Goal: Check status

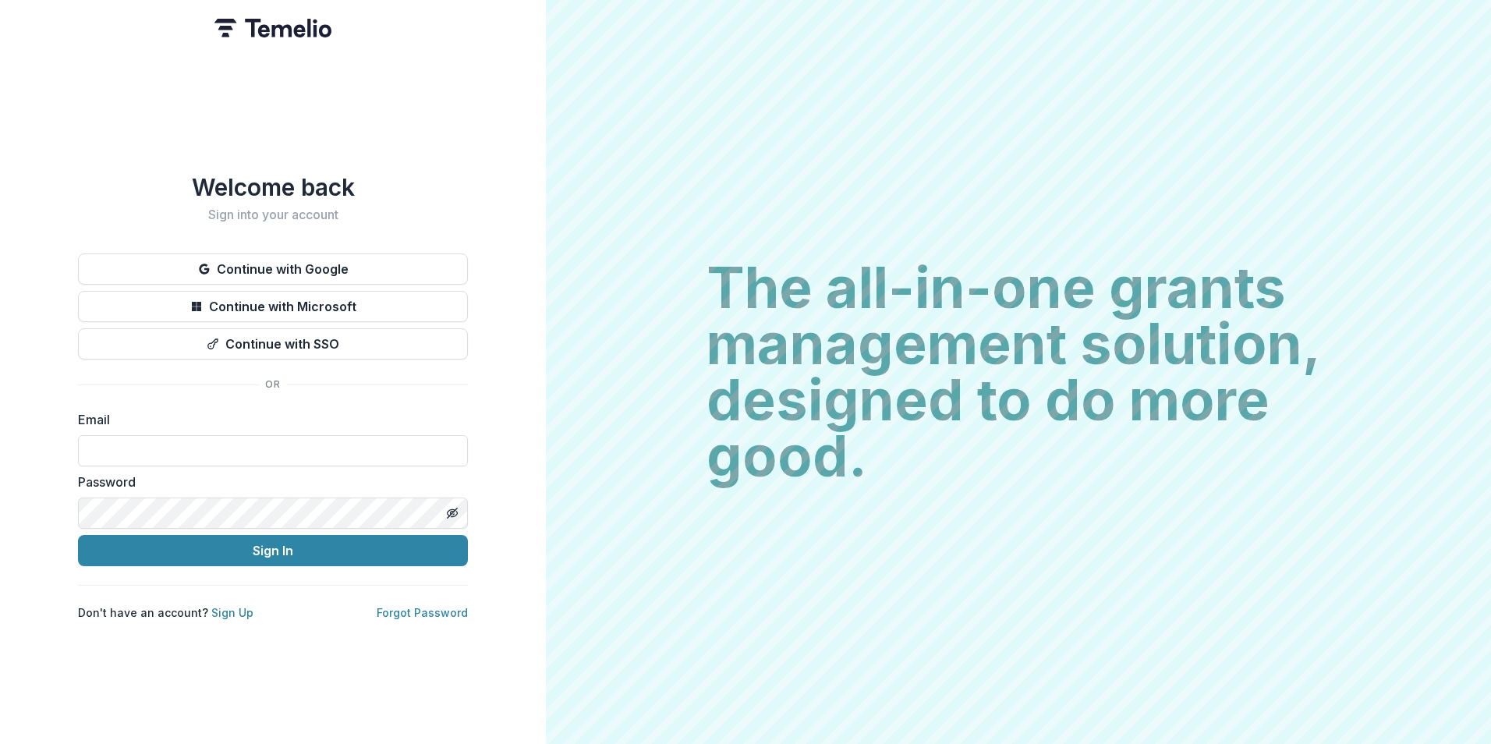
click at [185, 448] on input at bounding box center [273, 450] width 390 height 31
type input "**********"
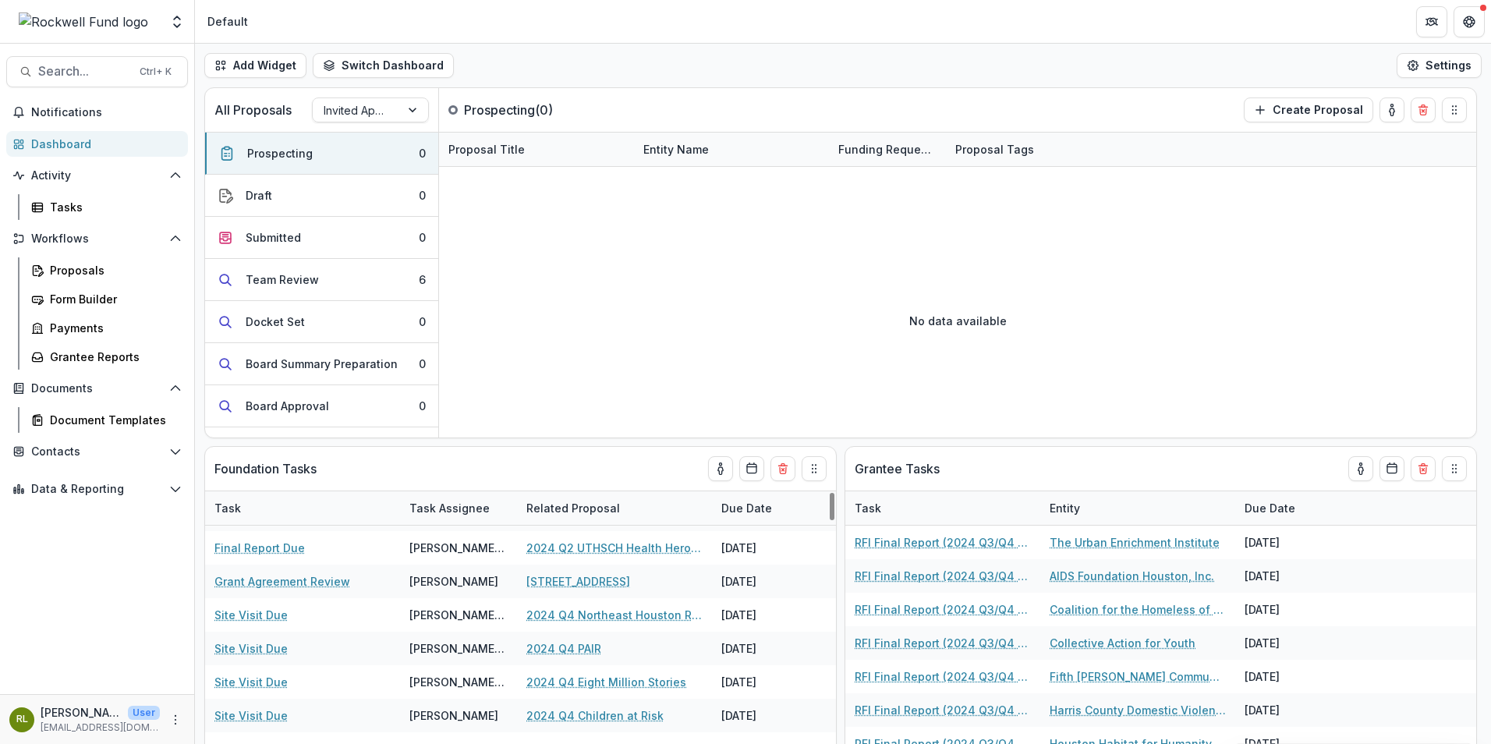
scroll to position [702, 0]
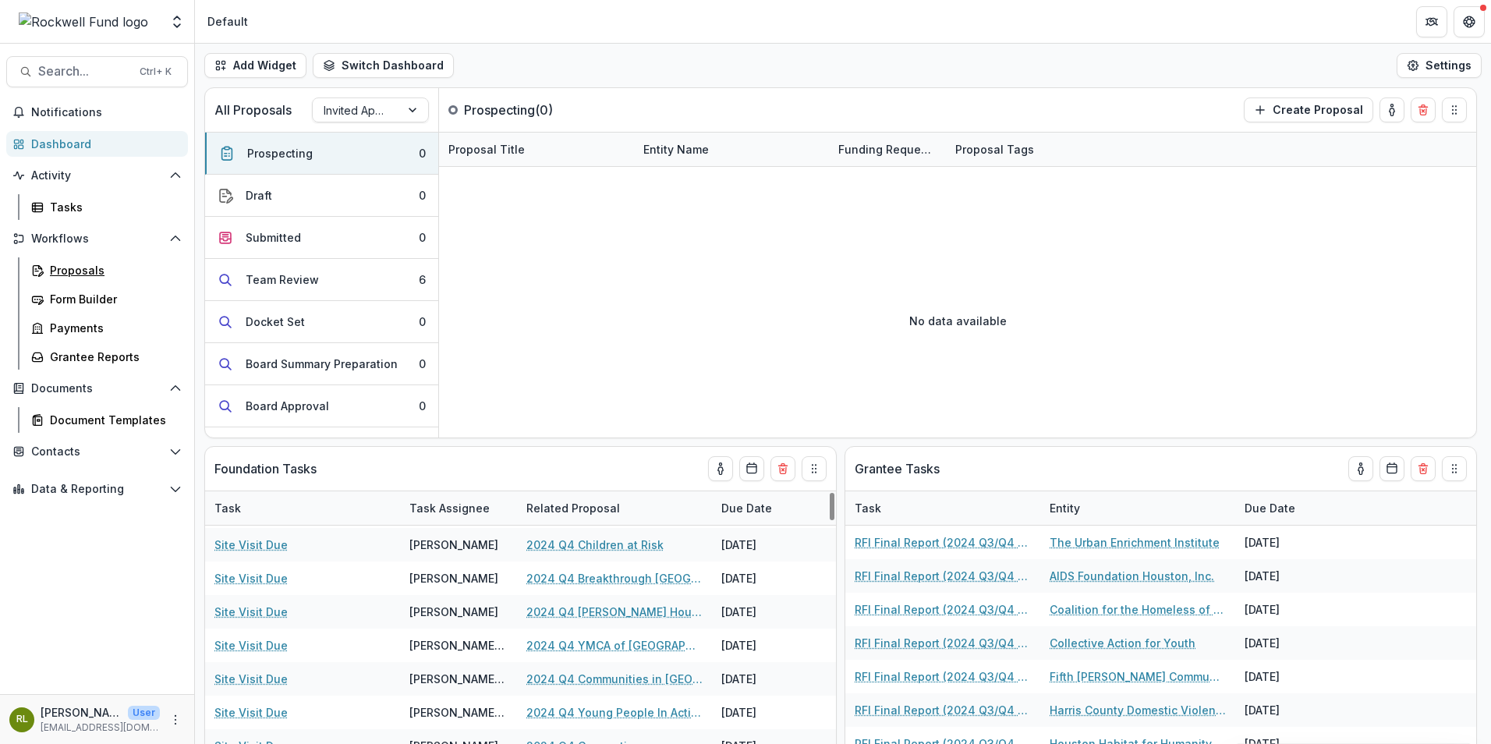
click at [75, 266] on div "Proposals" at bounding box center [113, 270] width 126 height 16
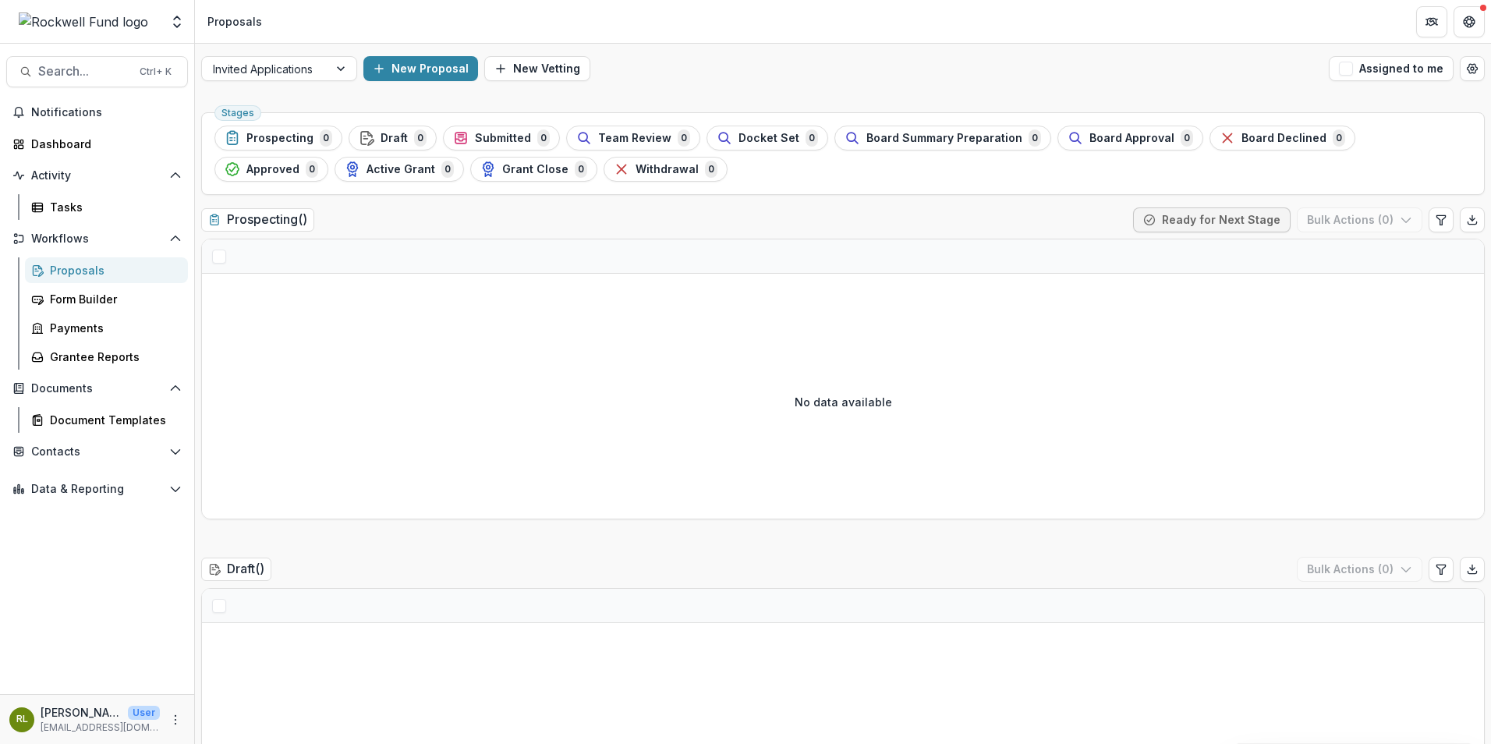
click at [340, 69] on div at bounding box center [342, 68] width 28 height 23
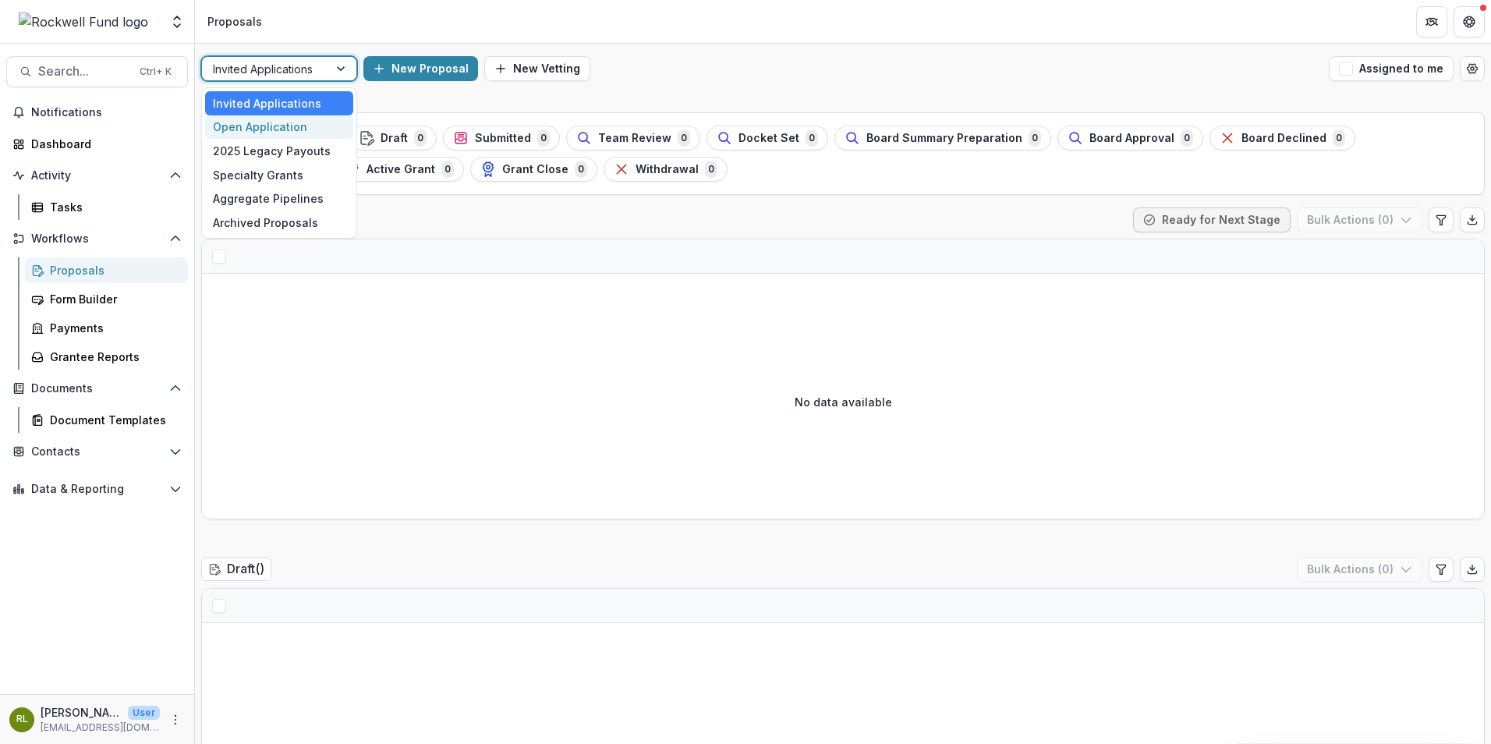
click at [289, 129] on div "Open Application" at bounding box center [279, 127] width 148 height 24
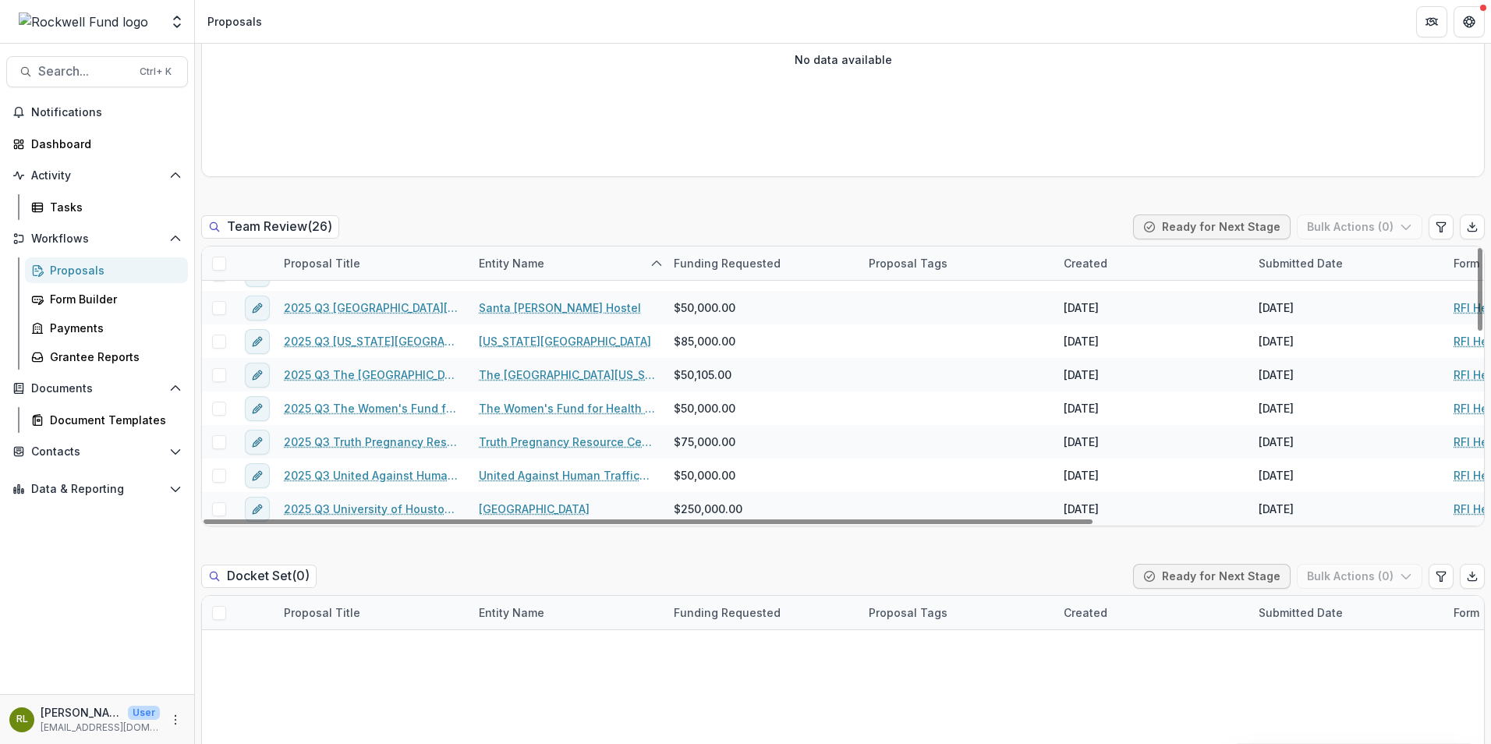
scroll to position [1404, 0]
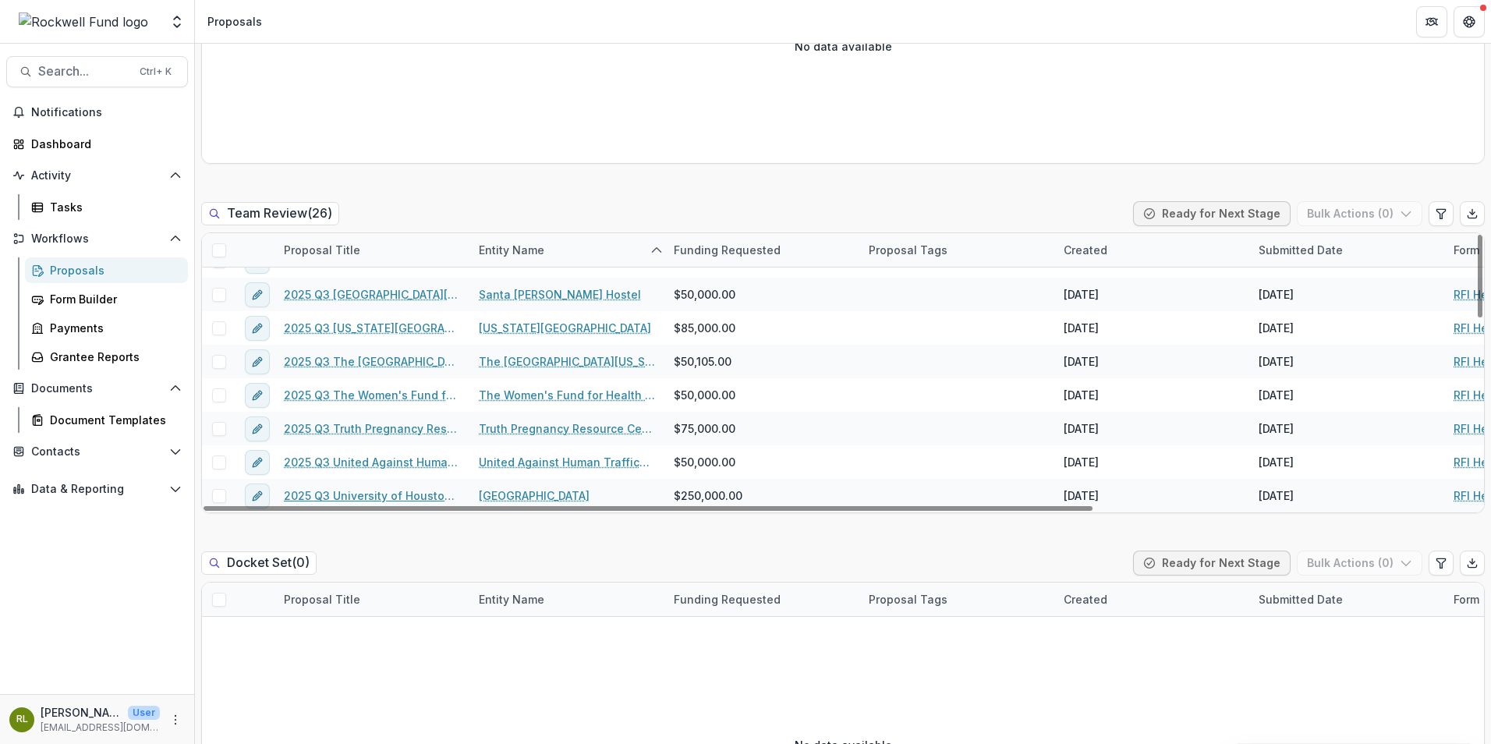
click at [406, 495] on link "2025 Q3 University of Houston Foundation" at bounding box center [372, 496] width 176 height 16
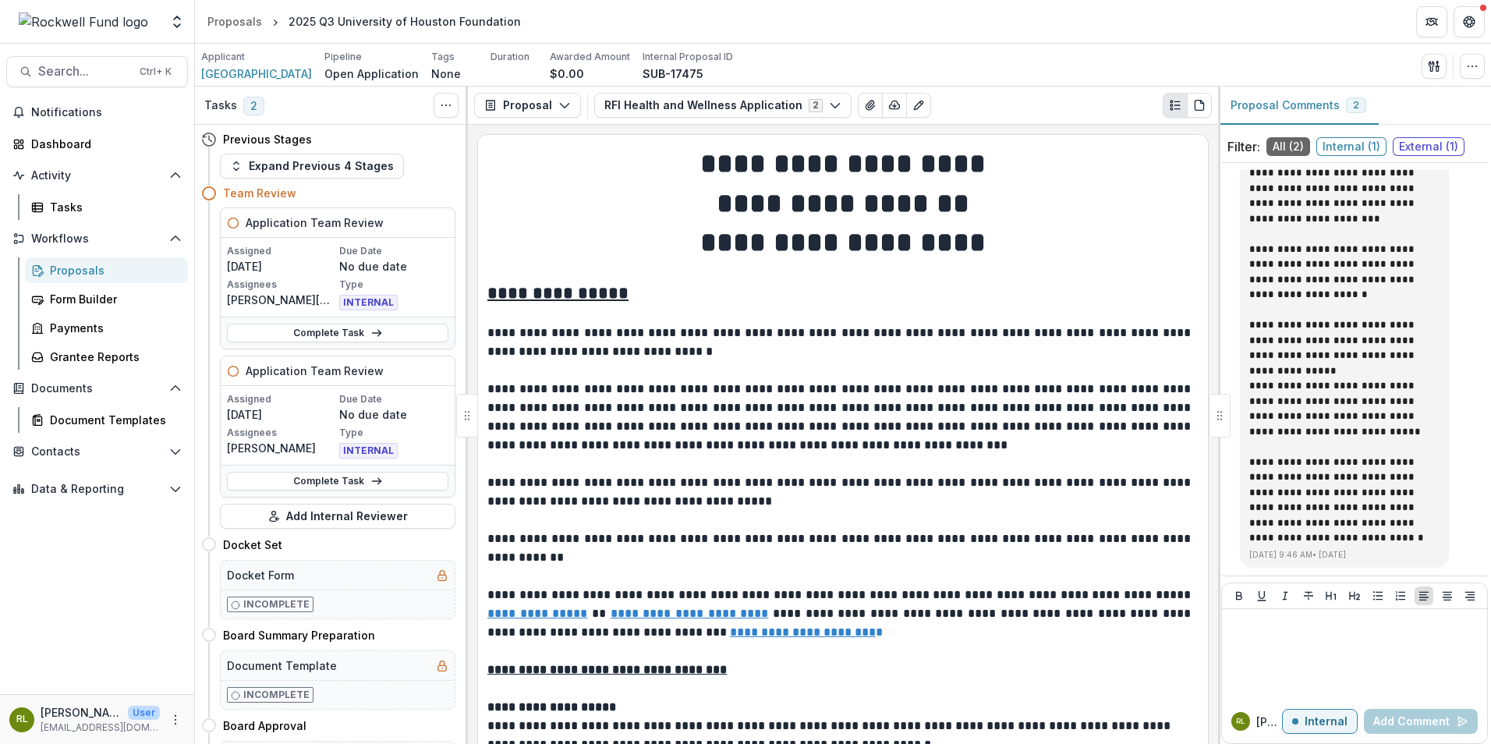
click at [1348, 146] on span "Internal ( 1 )" at bounding box center [1352, 146] width 70 height 19
click at [1342, 143] on span "Internal ( 1 )" at bounding box center [1352, 146] width 70 height 19
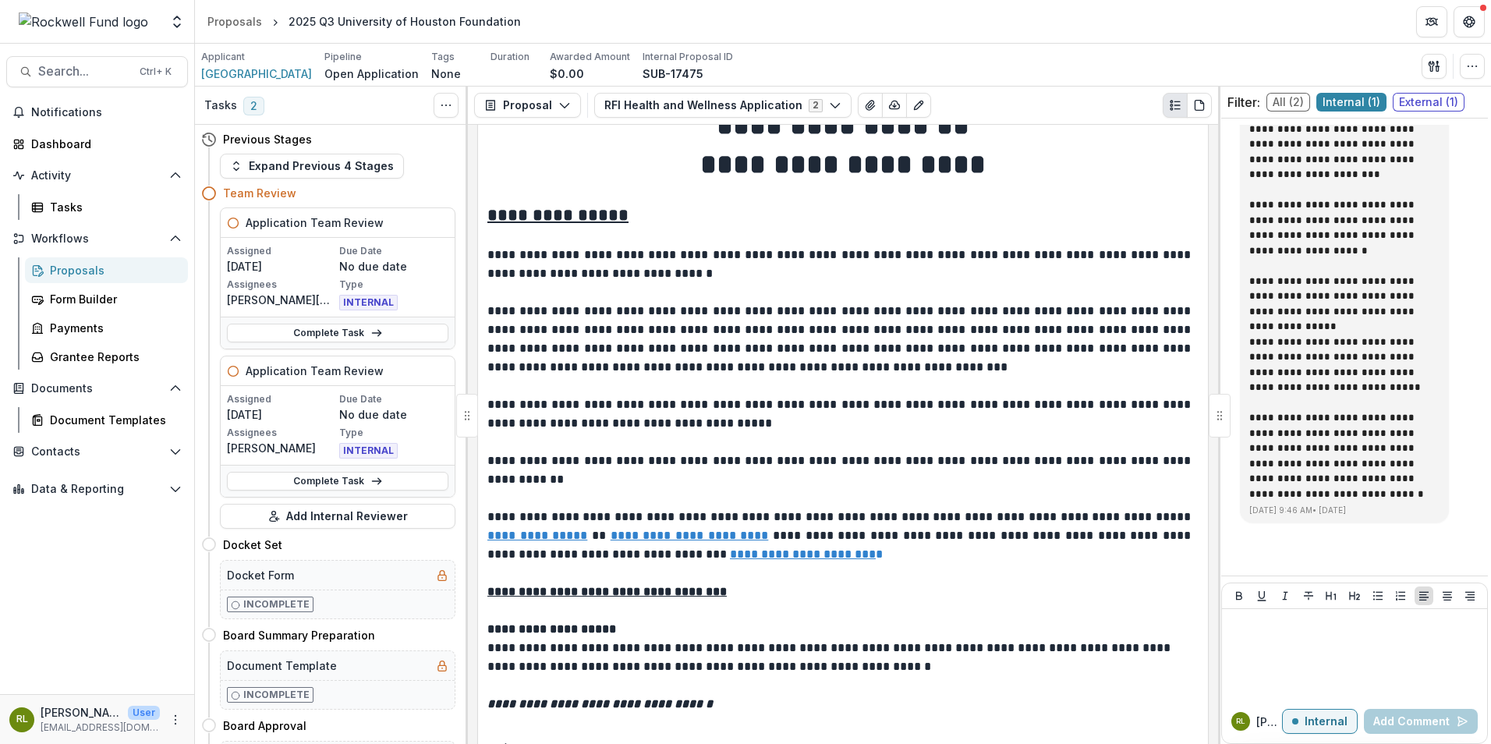
scroll to position [0, 0]
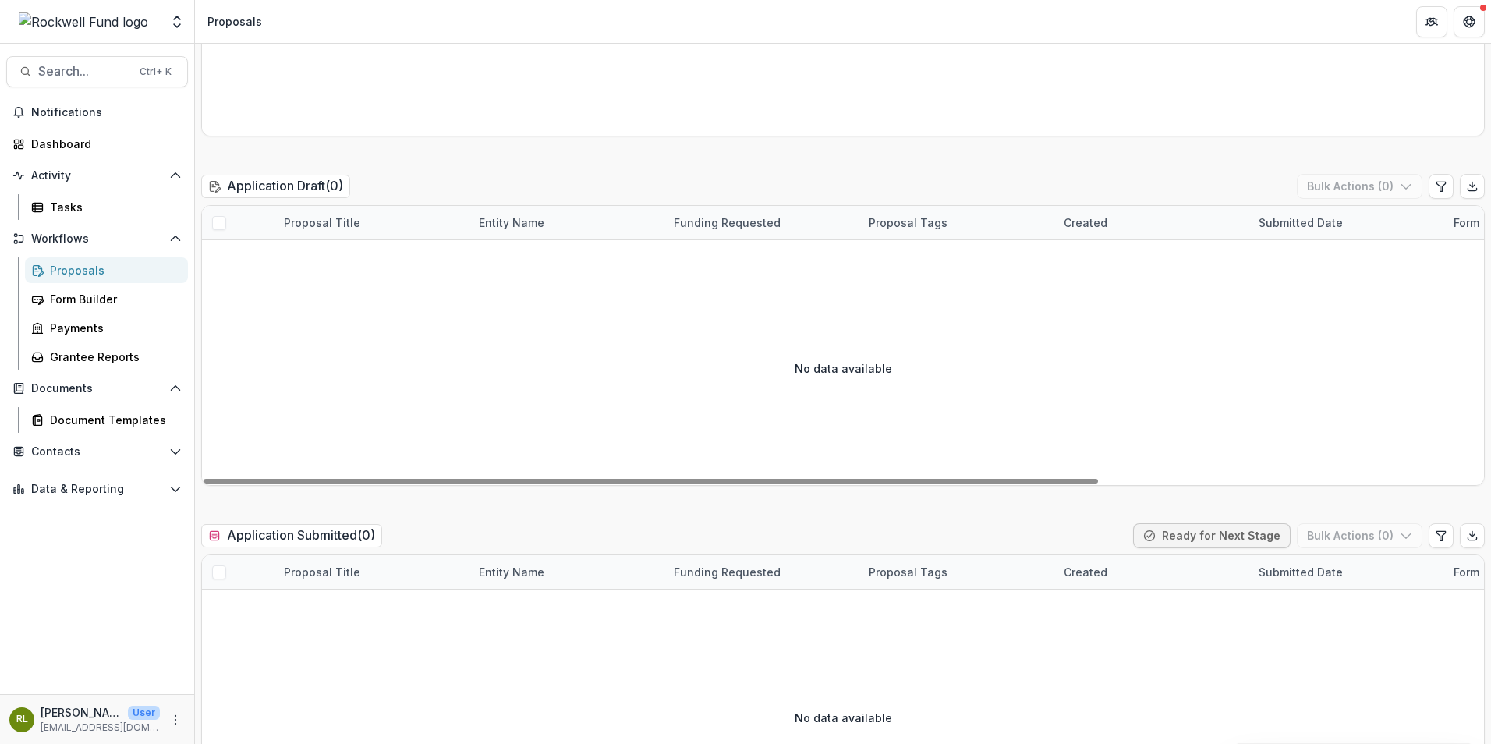
scroll to position [546, 0]
